Goal: Information Seeking & Learning: Learn about a topic

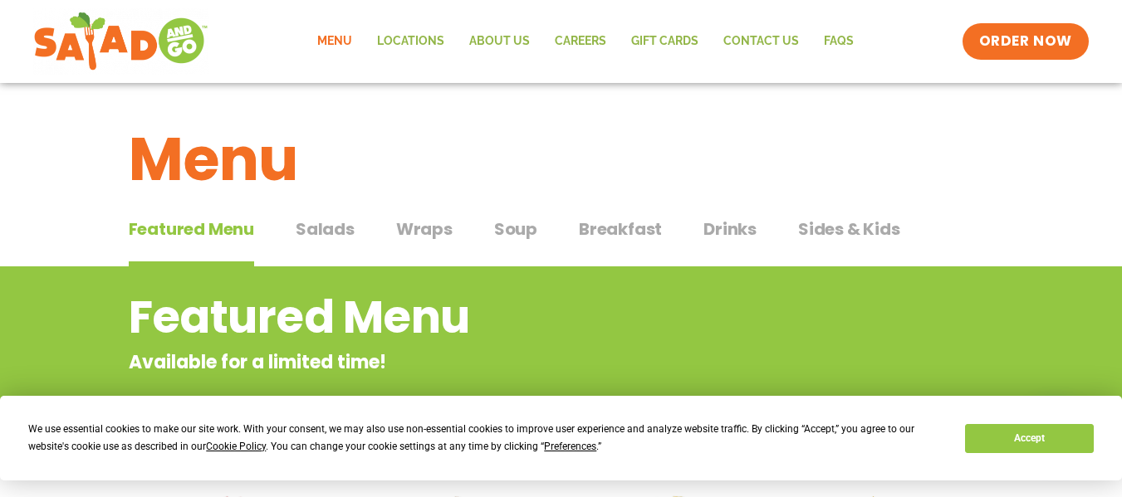
click at [613, 227] on span "Breakfast" at bounding box center [620, 229] width 83 height 25
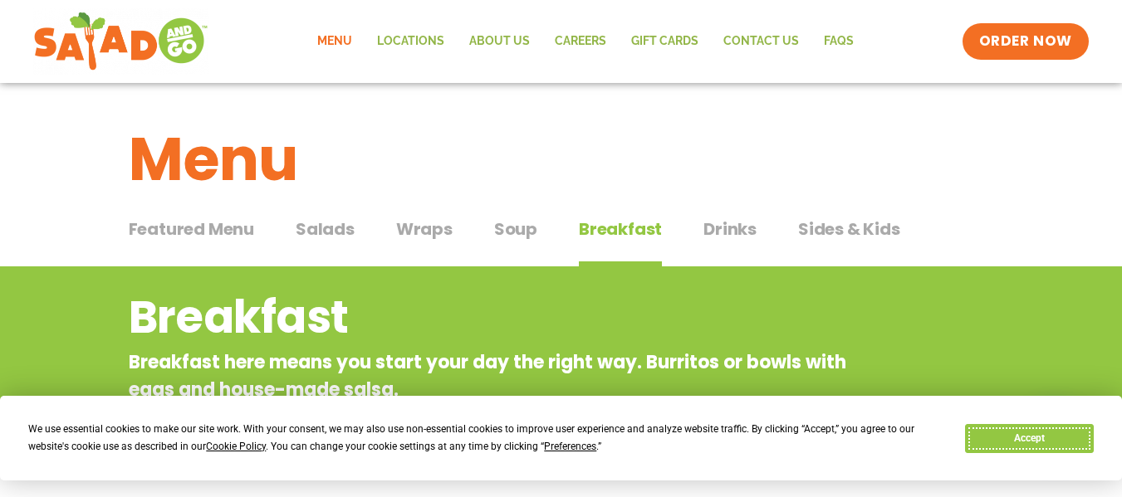
click at [1080, 439] on button "Accept" at bounding box center [1029, 438] width 128 height 29
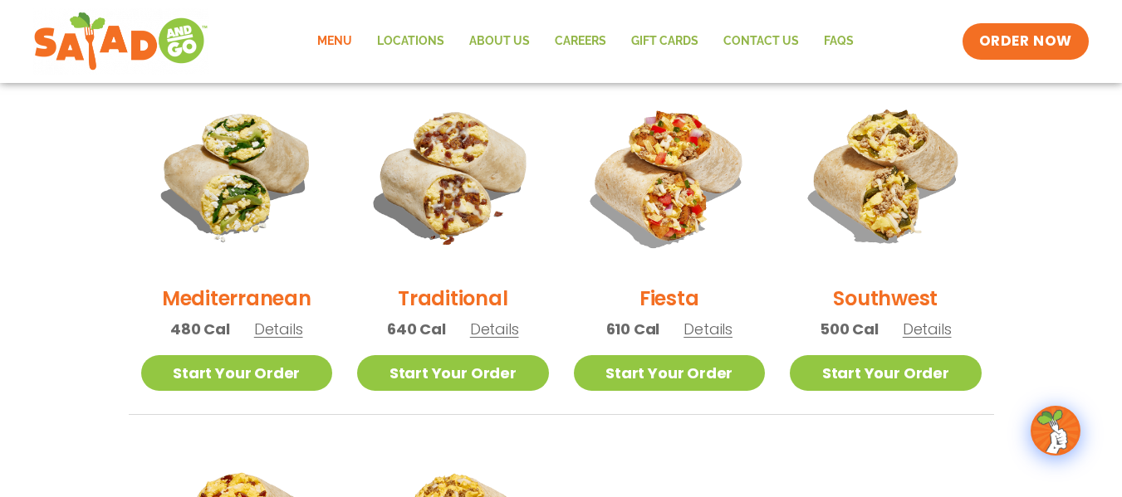
scroll to position [415, 0]
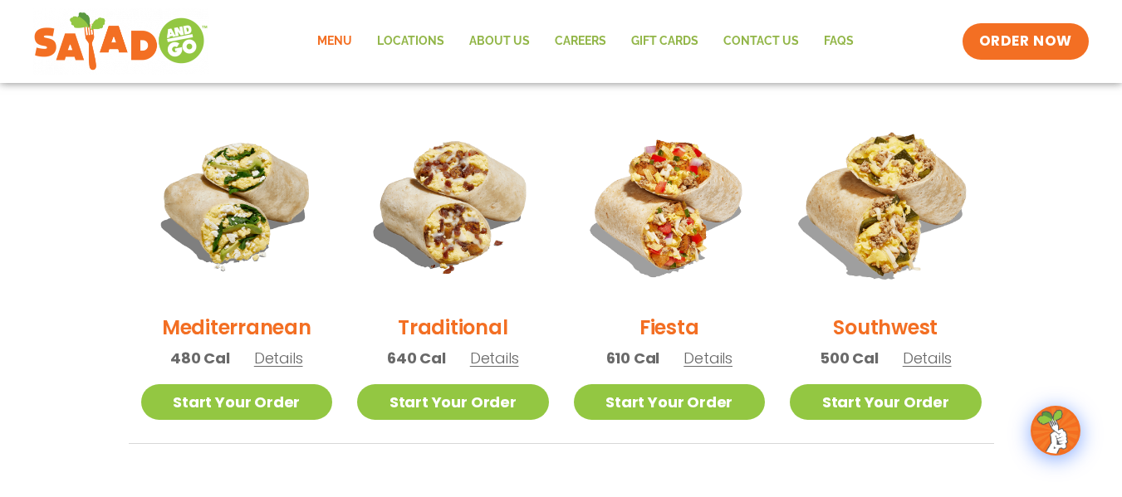
click at [930, 191] on img at bounding box center [885, 204] width 225 height 225
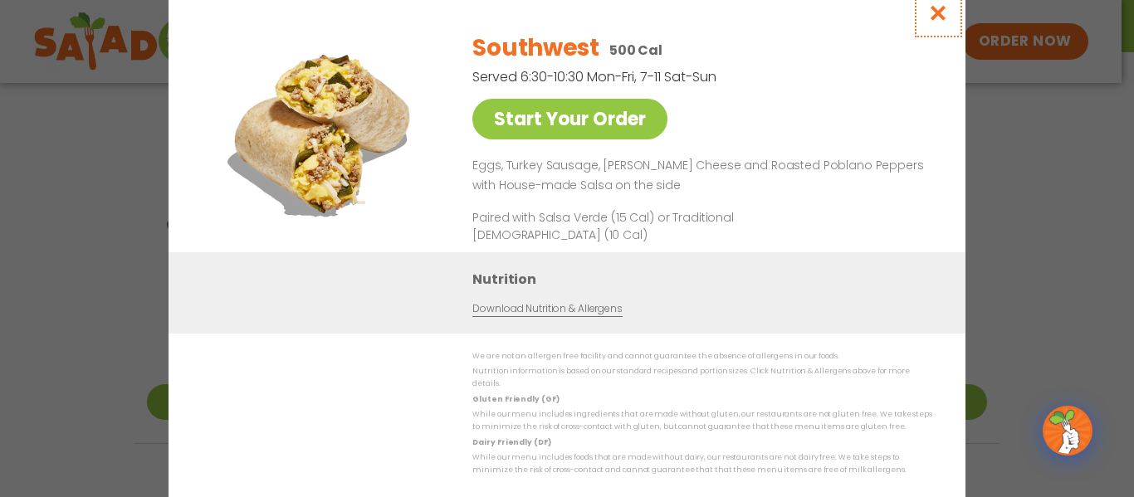
click at [941, 15] on icon "Close modal" at bounding box center [938, 12] width 21 height 17
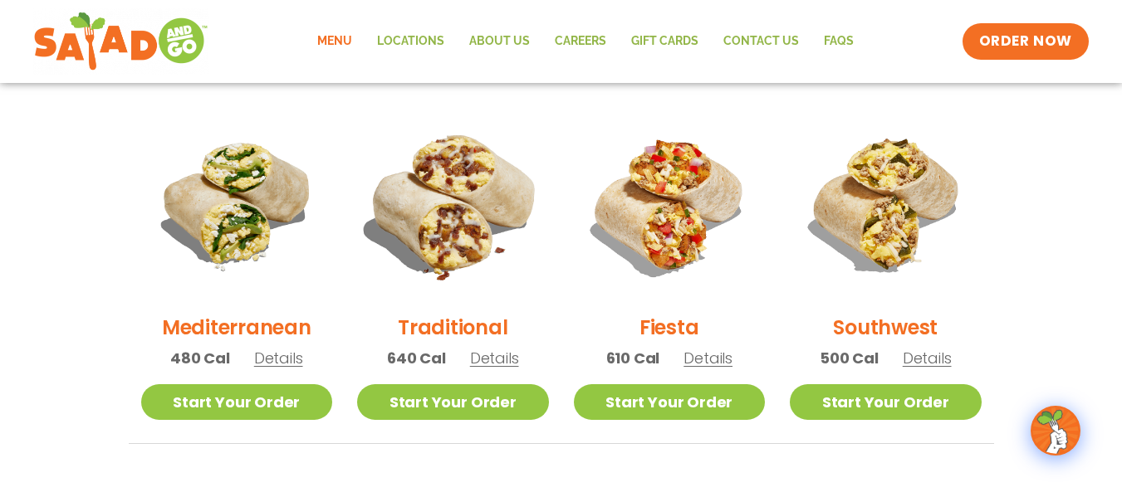
click at [441, 219] on img at bounding box center [452, 204] width 225 height 225
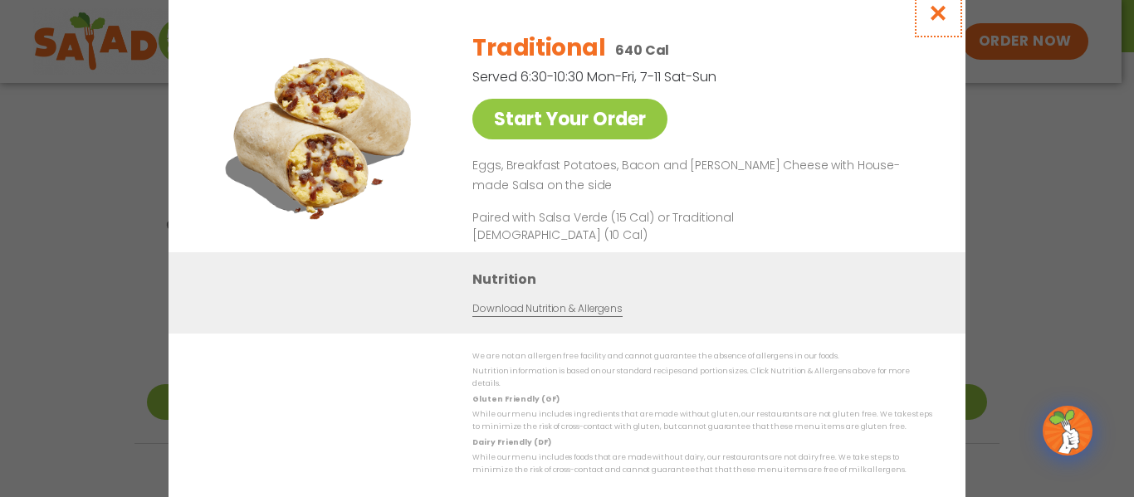
click at [931, 16] on icon "Close modal" at bounding box center [938, 12] width 21 height 17
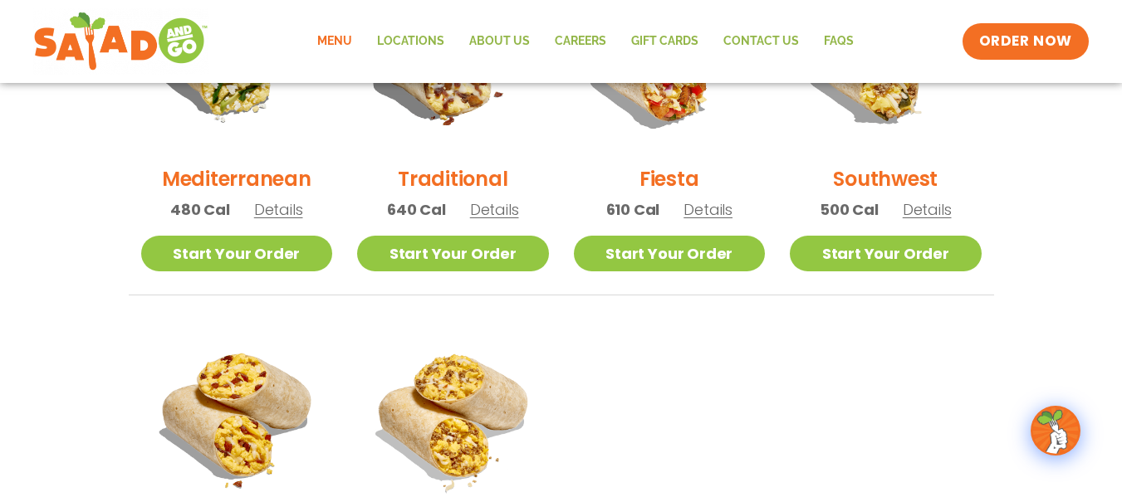
scroll to position [664, 0]
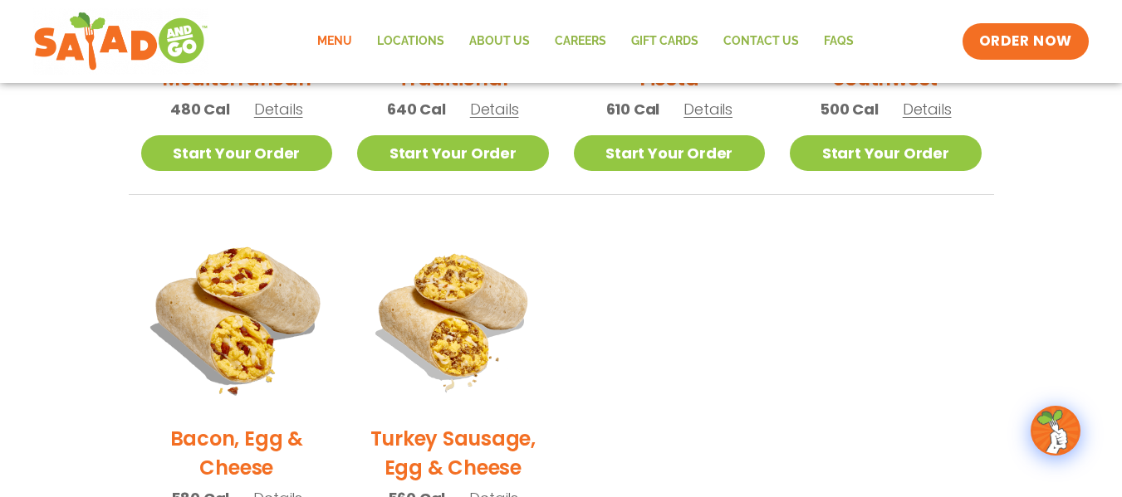
click at [234, 306] on img at bounding box center [236, 315] width 225 height 225
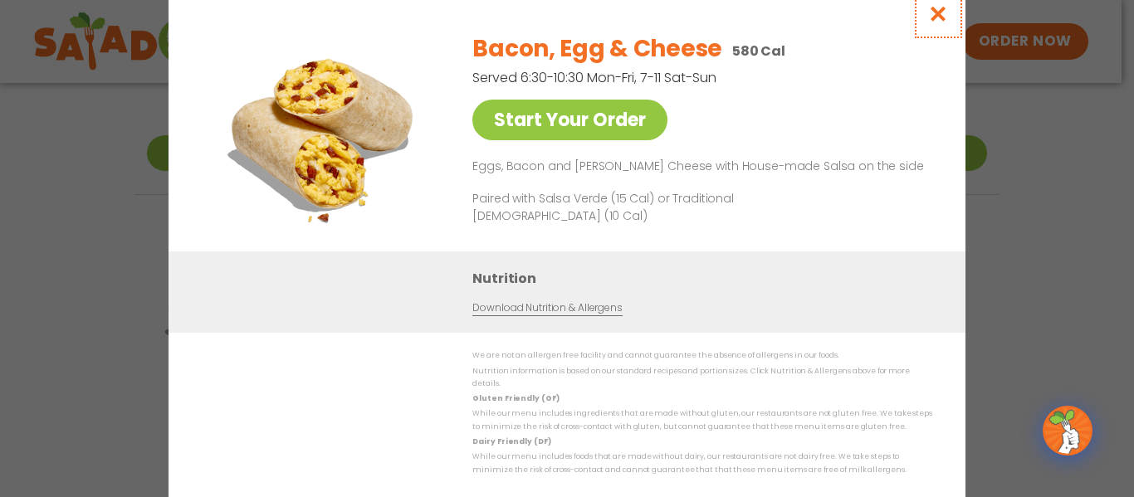
click at [940, 22] on icon "Close modal" at bounding box center [938, 13] width 21 height 17
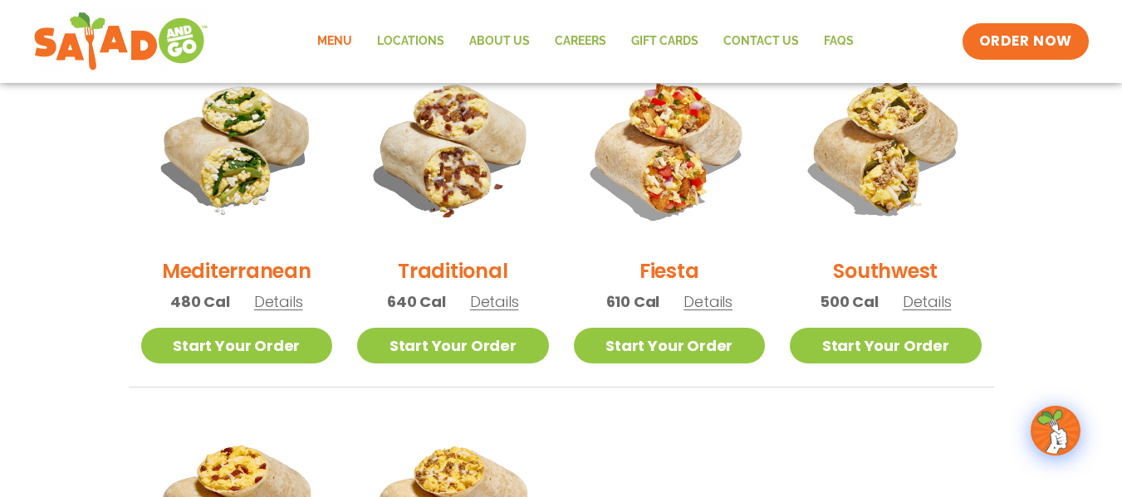
scroll to position [415, 0]
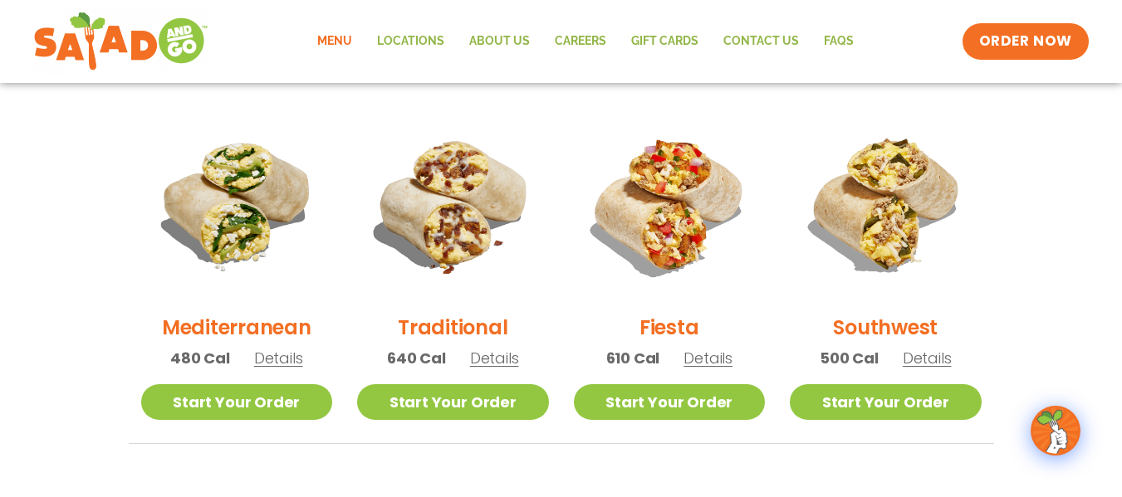
click at [685, 421] on li "Fiesta 610 Cal Details Start Your Order Start Your Order Fiesta 610 Cal Served …" at bounding box center [669, 276] width 217 height 335
